Goal: Entertainment & Leisure: Browse casually

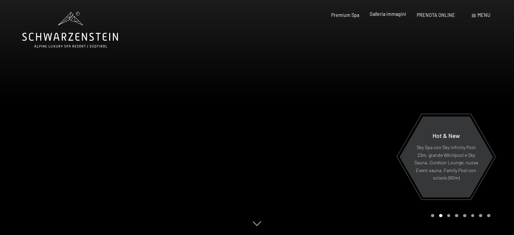
click at [402, 14] on span "Galleria immagini" at bounding box center [388, 14] width 36 height 6
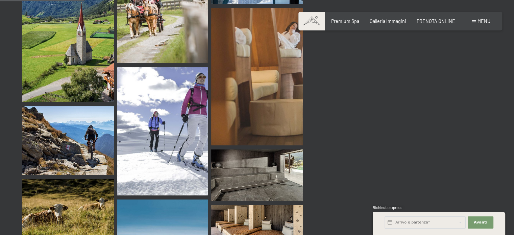
scroll to position [1081, 0]
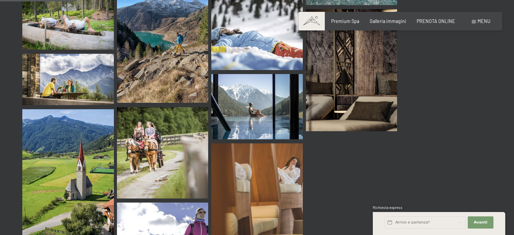
click at [484, 21] on span "Menu" at bounding box center [483, 21] width 13 height 6
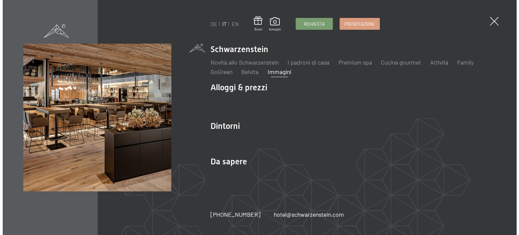
scroll to position [1089, 0]
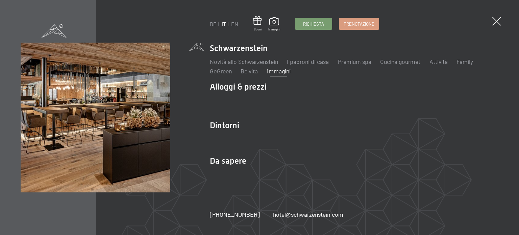
click at [280, 73] on link "Immagini" at bounding box center [279, 70] width 24 height 7
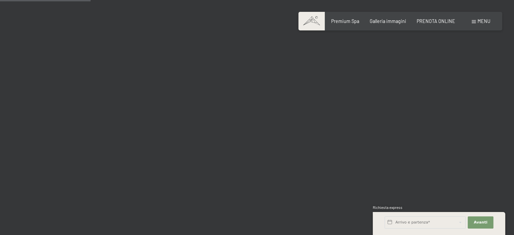
scroll to position [1317, 0]
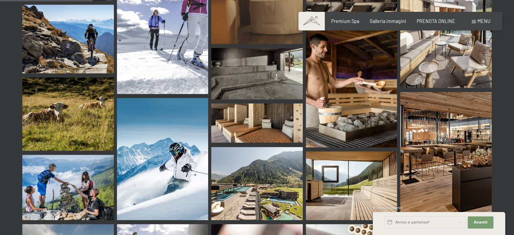
click at [325, 72] on img at bounding box center [352, 83] width 92 height 128
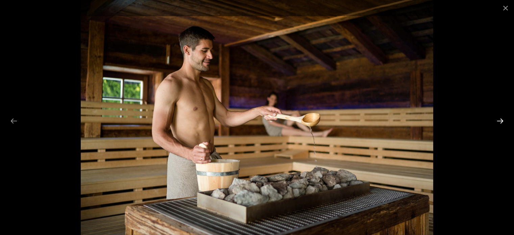
click at [497, 119] on button "Next slide" at bounding box center [500, 120] width 14 height 13
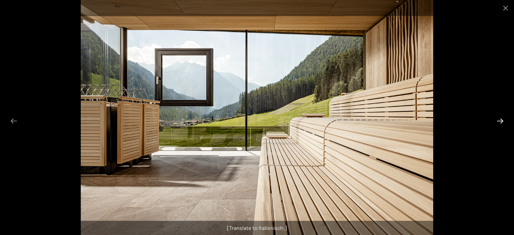
click at [497, 119] on button "Next slide" at bounding box center [500, 120] width 14 height 13
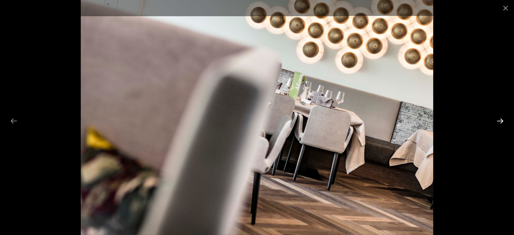
click at [497, 119] on button "Next slide" at bounding box center [500, 120] width 14 height 13
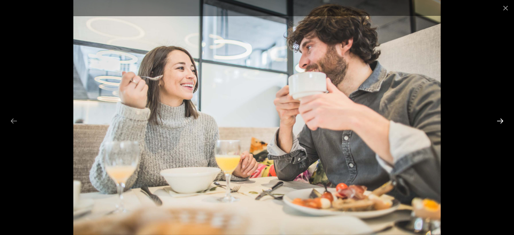
click at [497, 119] on button "Next slide" at bounding box center [500, 120] width 14 height 13
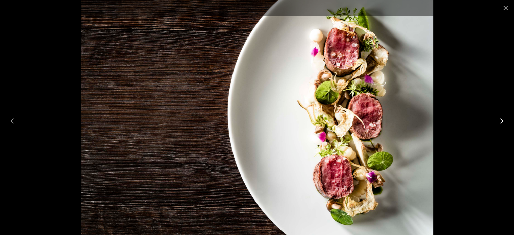
click at [497, 119] on button "Next slide" at bounding box center [500, 120] width 14 height 13
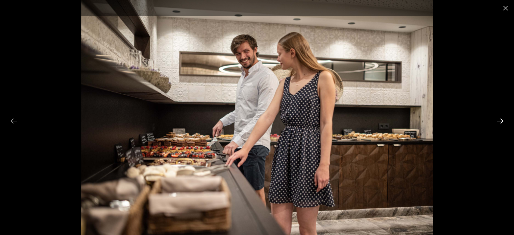
click at [497, 119] on button "Next slide" at bounding box center [500, 120] width 14 height 13
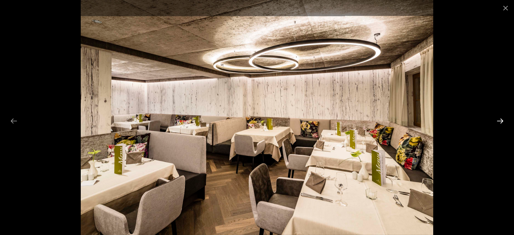
click at [497, 119] on button "Next slide" at bounding box center [500, 120] width 14 height 13
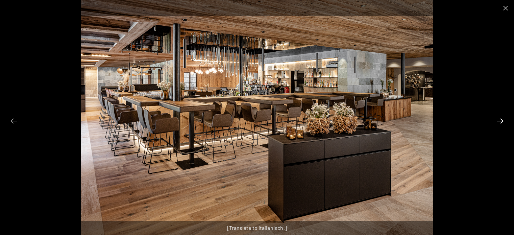
click at [497, 119] on button "Next slide" at bounding box center [500, 120] width 14 height 13
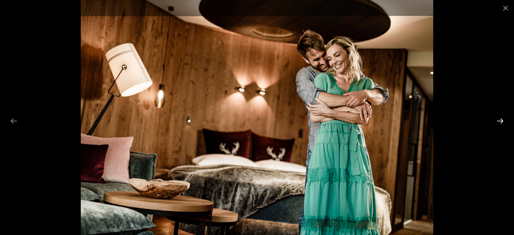
click at [497, 119] on button "Next slide" at bounding box center [500, 120] width 14 height 13
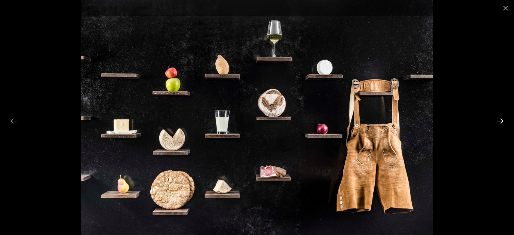
click at [497, 119] on button "Next slide" at bounding box center [500, 120] width 14 height 13
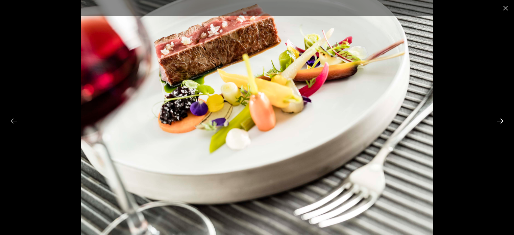
click at [497, 119] on button "Next slide" at bounding box center [500, 120] width 14 height 13
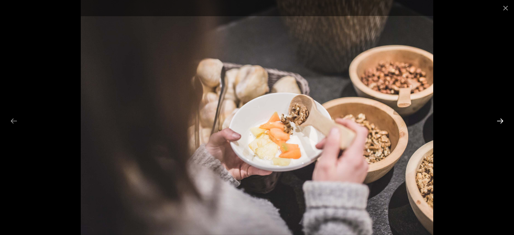
click at [497, 119] on button "Next slide" at bounding box center [500, 120] width 14 height 13
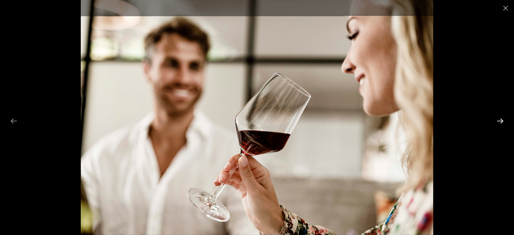
click at [497, 119] on button "Next slide" at bounding box center [500, 120] width 14 height 13
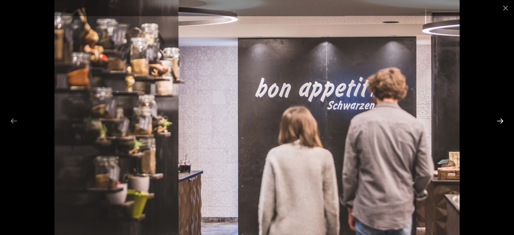
click at [497, 119] on button "Next slide" at bounding box center [500, 120] width 14 height 13
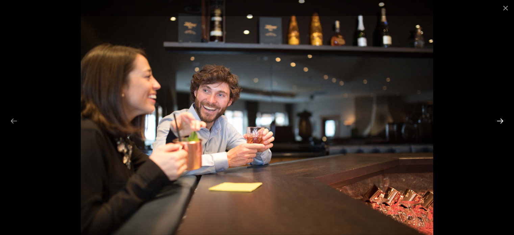
click at [497, 119] on button "Next slide" at bounding box center [500, 120] width 14 height 13
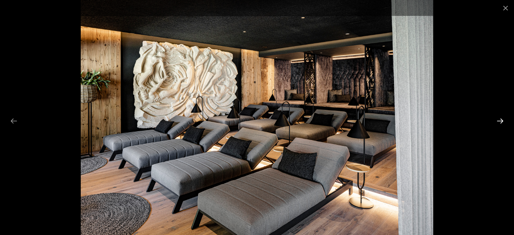
click at [497, 119] on button "Next slide" at bounding box center [500, 120] width 14 height 13
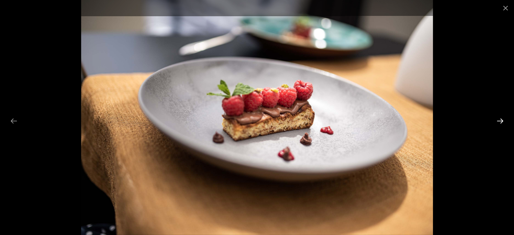
click at [497, 119] on button "Next slide" at bounding box center [500, 120] width 14 height 13
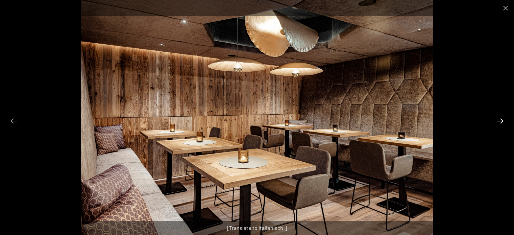
click at [497, 119] on button "Next slide" at bounding box center [500, 120] width 14 height 13
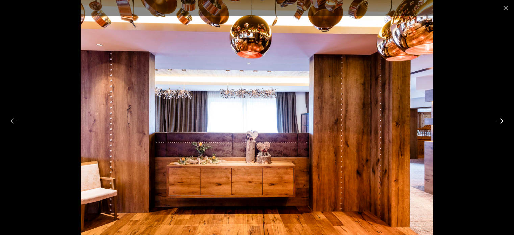
click at [497, 119] on button "Next slide" at bounding box center [500, 120] width 14 height 13
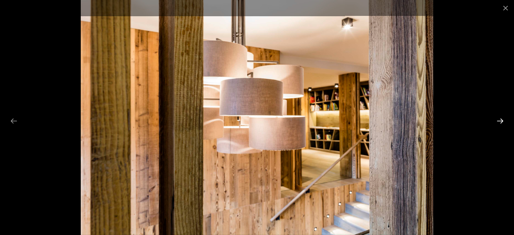
click at [497, 119] on button "Next slide" at bounding box center [500, 120] width 14 height 13
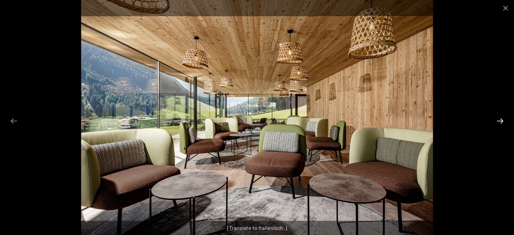
click at [497, 119] on button "Next slide" at bounding box center [500, 120] width 14 height 13
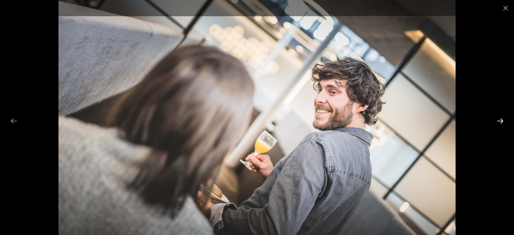
click at [497, 119] on button "Next slide" at bounding box center [500, 120] width 14 height 13
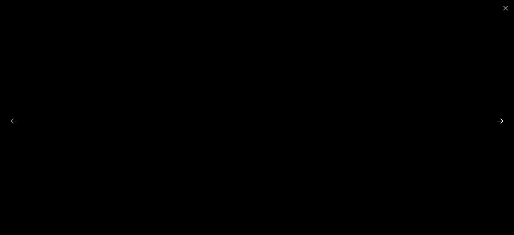
click at [497, 119] on button "Next slide" at bounding box center [500, 120] width 14 height 13
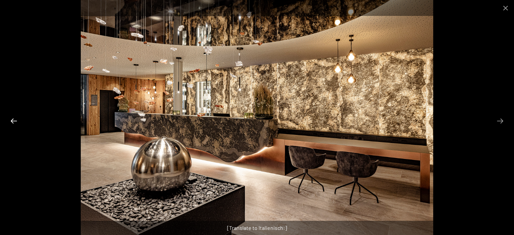
click at [13, 119] on button "Previous slide" at bounding box center [14, 120] width 14 height 13
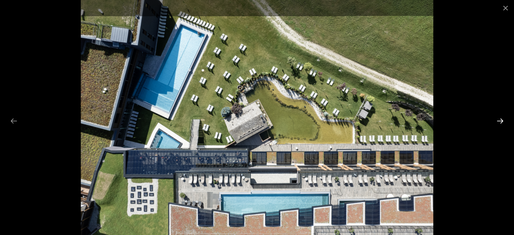
click at [499, 118] on button "Next slide" at bounding box center [500, 120] width 14 height 13
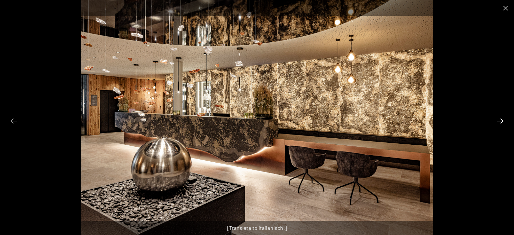
click at [499, 118] on button "Next slide" at bounding box center [500, 120] width 14 height 13
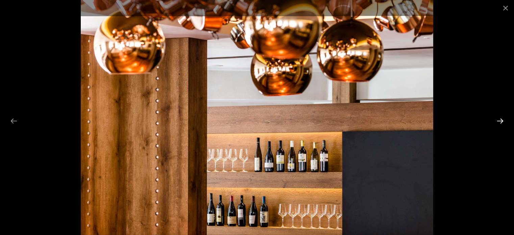
click at [499, 118] on button "Next slide" at bounding box center [500, 120] width 14 height 13
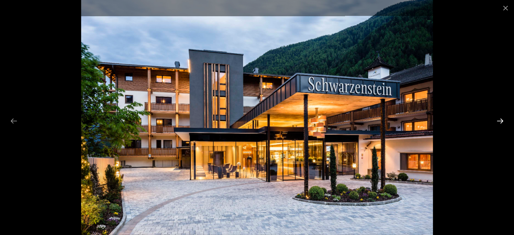
click at [499, 118] on button "Next slide" at bounding box center [500, 120] width 14 height 13
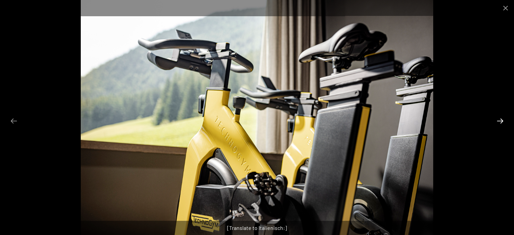
click at [499, 118] on button "Next slide" at bounding box center [500, 120] width 14 height 13
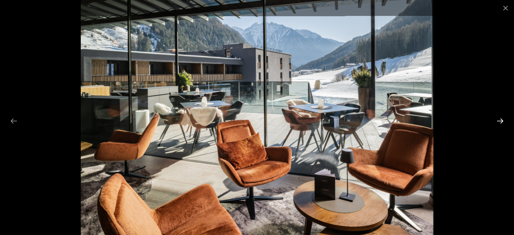
click at [499, 118] on button "Next slide" at bounding box center [500, 120] width 14 height 13
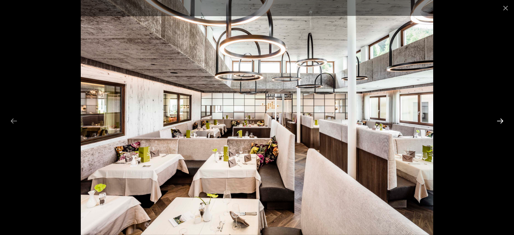
click at [499, 118] on button "Next slide" at bounding box center [500, 120] width 14 height 13
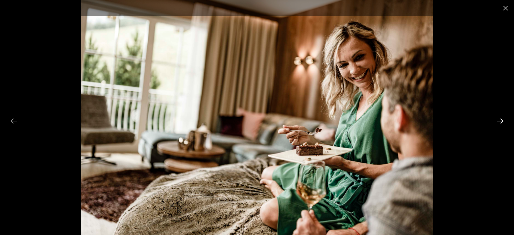
click at [499, 118] on button "Next slide" at bounding box center [500, 120] width 14 height 13
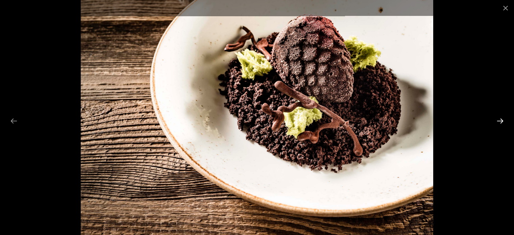
click at [499, 118] on button "Next slide" at bounding box center [500, 120] width 14 height 13
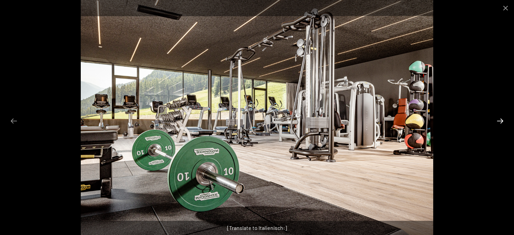
click at [499, 118] on button "Next slide" at bounding box center [500, 120] width 14 height 13
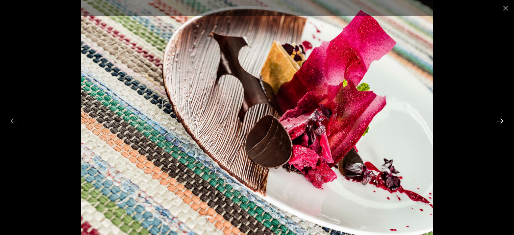
click at [499, 118] on button "Next slide" at bounding box center [500, 120] width 14 height 13
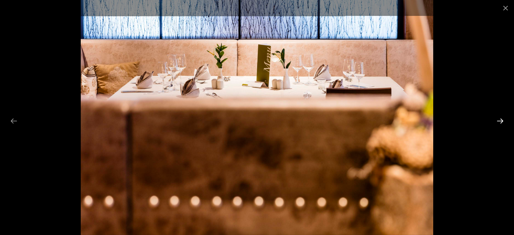
click at [499, 118] on button "Next slide" at bounding box center [500, 120] width 14 height 13
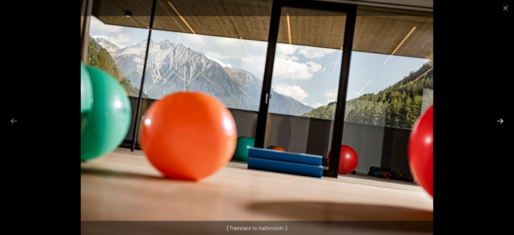
click at [499, 118] on button "Next slide" at bounding box center [500, 120] width 14 height 13
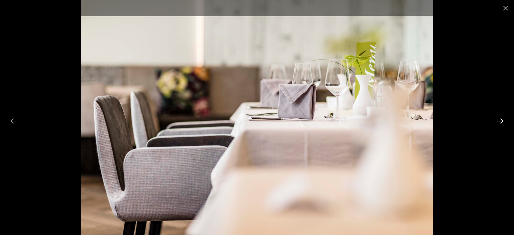
click at [499, 118] on button "Next slide" at bounding box center [500, 120] width 14 height 13
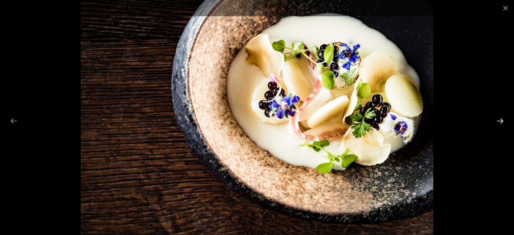
click at [499, 118] on button "Next slide" at bounding box center [500, 120] width 14 height 13
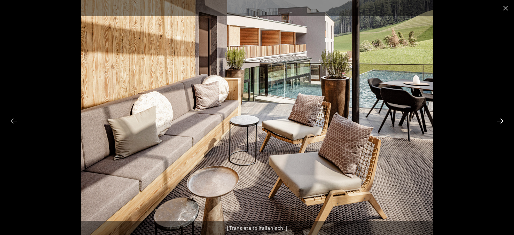
click at [499, 118] on button "Next slide" at bounding box center [500, 120] width 14 height 13
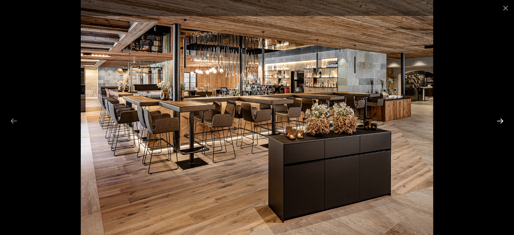
click at [499, 118] on button "Next slide" at bounding box center [500, 120] width 14 height 13
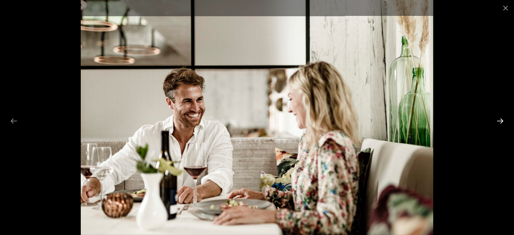
click at [498, 119] on button "Next slide" at bounding box center [500, 120] width 14 height 13
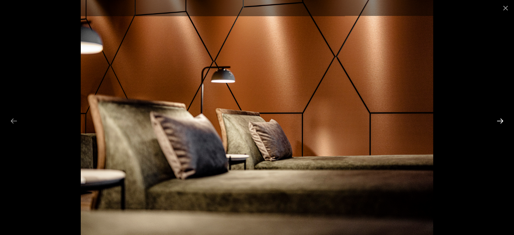
click at [498, 119] on button "Next slide" at bounding box center [500, 120] width 14 height 13
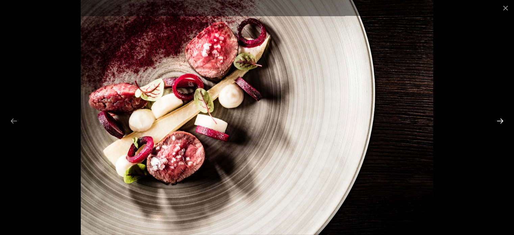
click at [498, 119] on button "Next slide" at bounding box center [500, 120] width 14 height 13
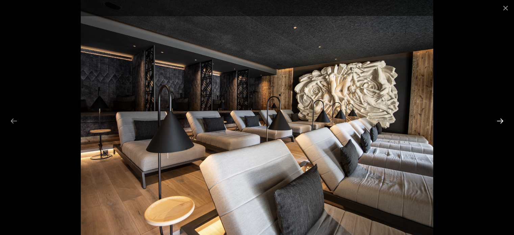
click at [498, 119] on button "Next slide" at bounding box center [500, 120] width 14 height 13
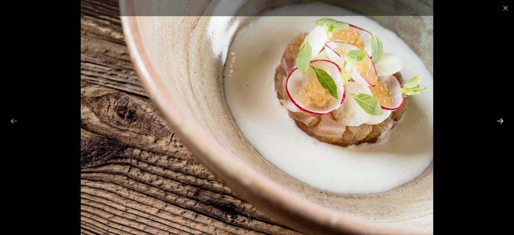
click at [499, 120] on button "Next slide" at bounding box center [500, 120] width 14 height 13
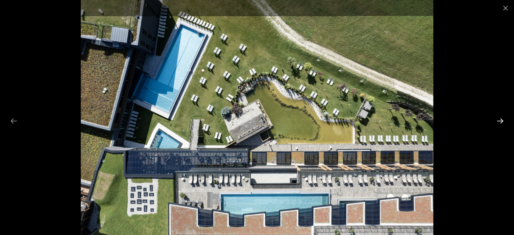
click at [499, 120] on button "Next slide" at bounding box center [500, 120] width 14 height 13
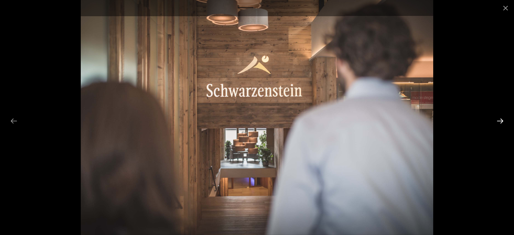
click at [499, 120] on button "Next slide" at bounding box center [500, 120] width 14 height 13
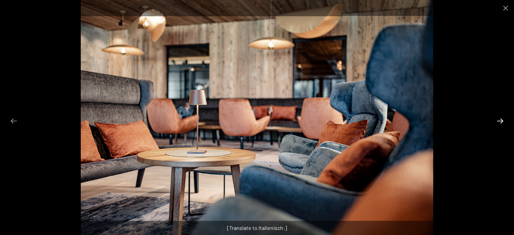
click at [499, 120] on button "Next slide" at bounding box center [500, 120] width 14 height 13
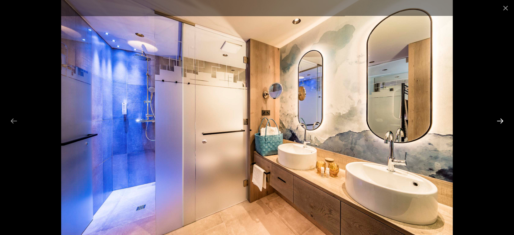
click at [499, 120] on button "Next slide" at bounding box center [500, 120] width 14 height 13
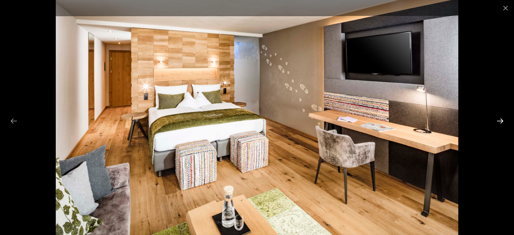
click at [499, 120] on button "Next slide" at bounding box center [500, 120] width 14 height 13
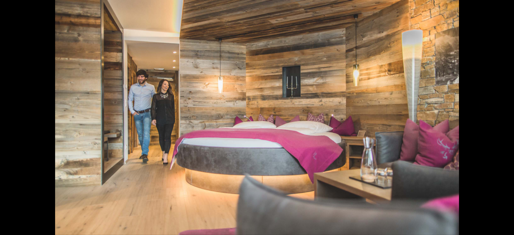
click at [499, 120] on button "Next slide" at bounding box center [503, 120] width 14 height 13
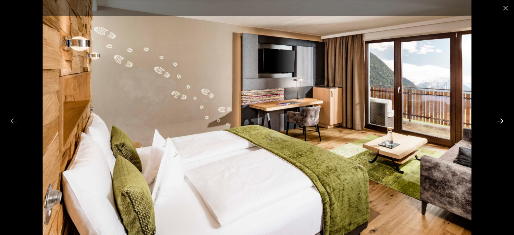
click at [499, 120] on button "Next slide" at bounding box center [500, 120] width 14 height 13
